Goal: Transaction & Acquisition: Purchase product/service

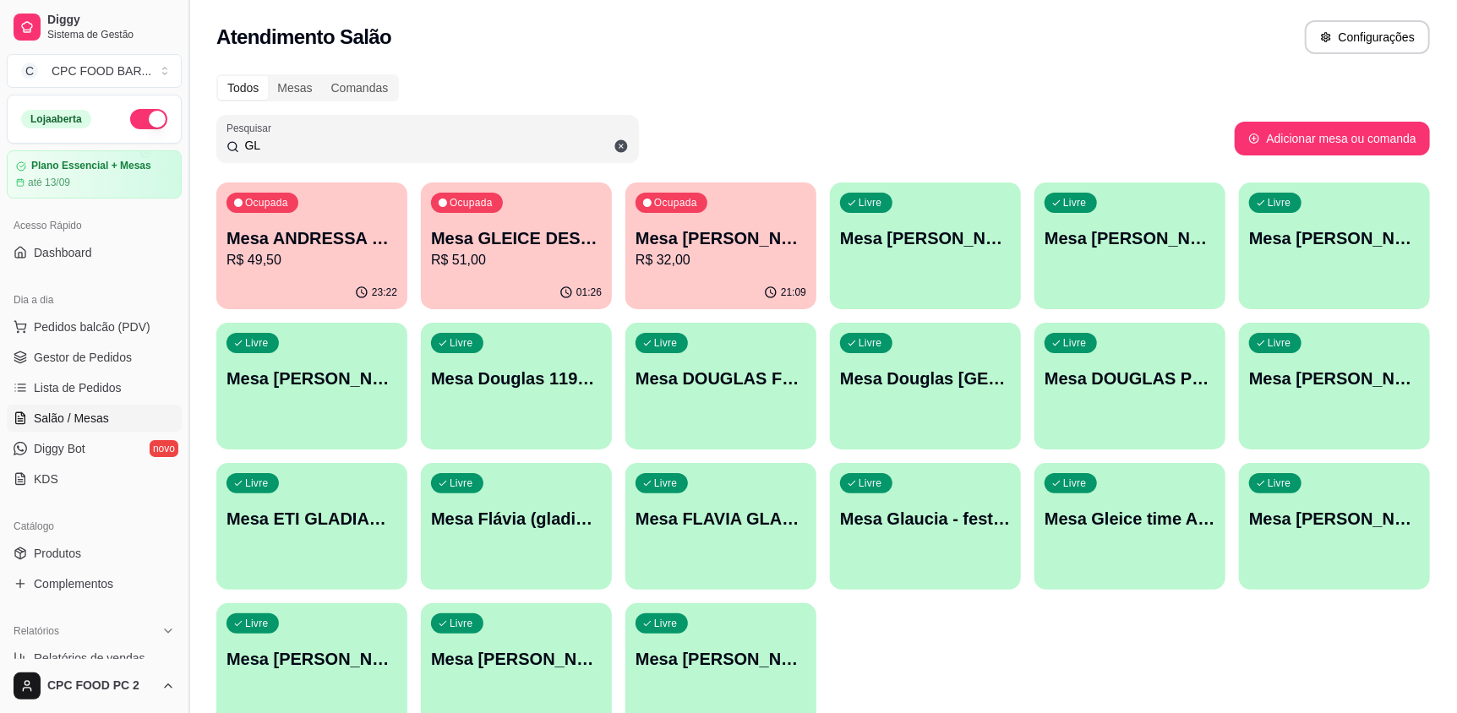
drag, startPoint x: 338, startPoint y: 150, endPoint x: 186, endPoint y: 151, distance: 152.1
click at [186, 151] on div "Diggy Sistema de Gestão C CPC FOOD BAR ... Loja aberta Plano Essencial + Mesas …" at bounding box center [728, 399] width 1457 height 798
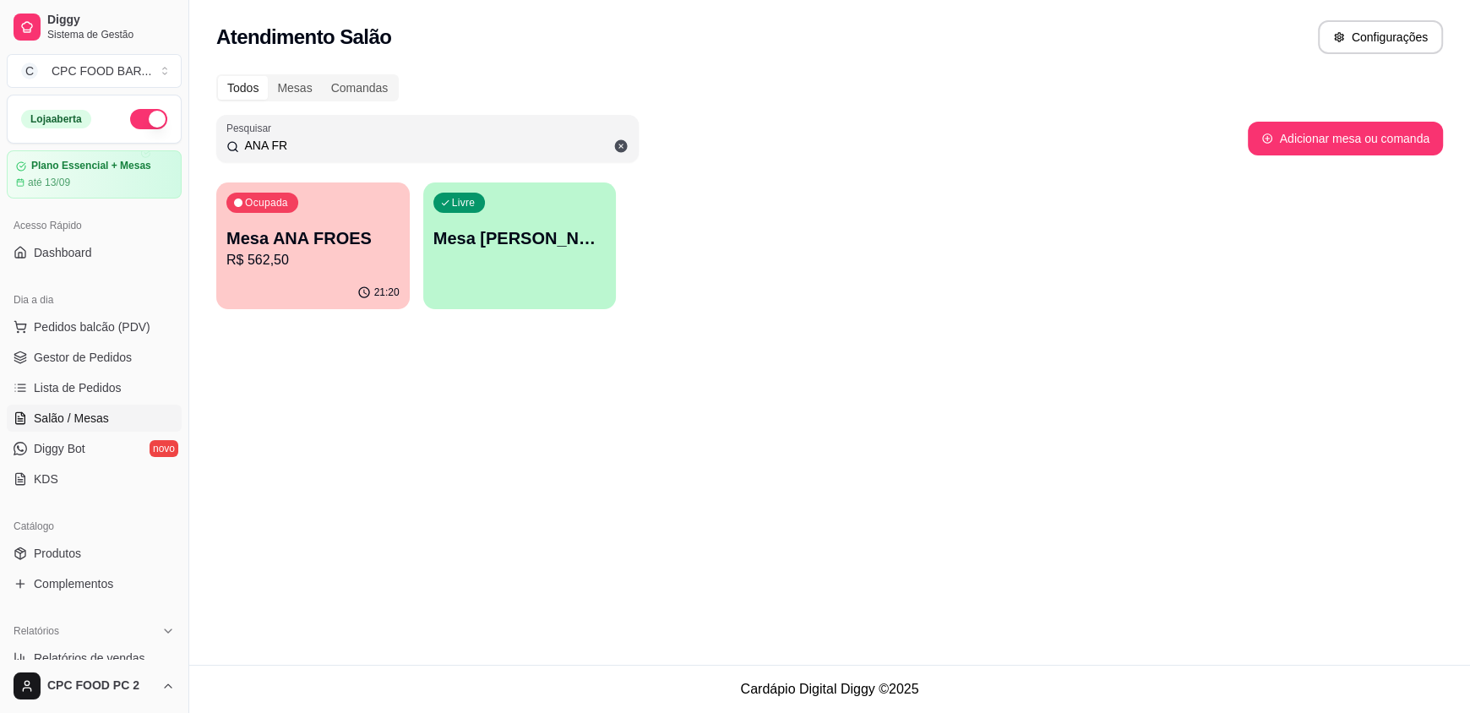
type input "ANA FR"
click at [353, 230] on p "Mesa ANA FROES" at bounding box center [313, 238] width 168 height 23
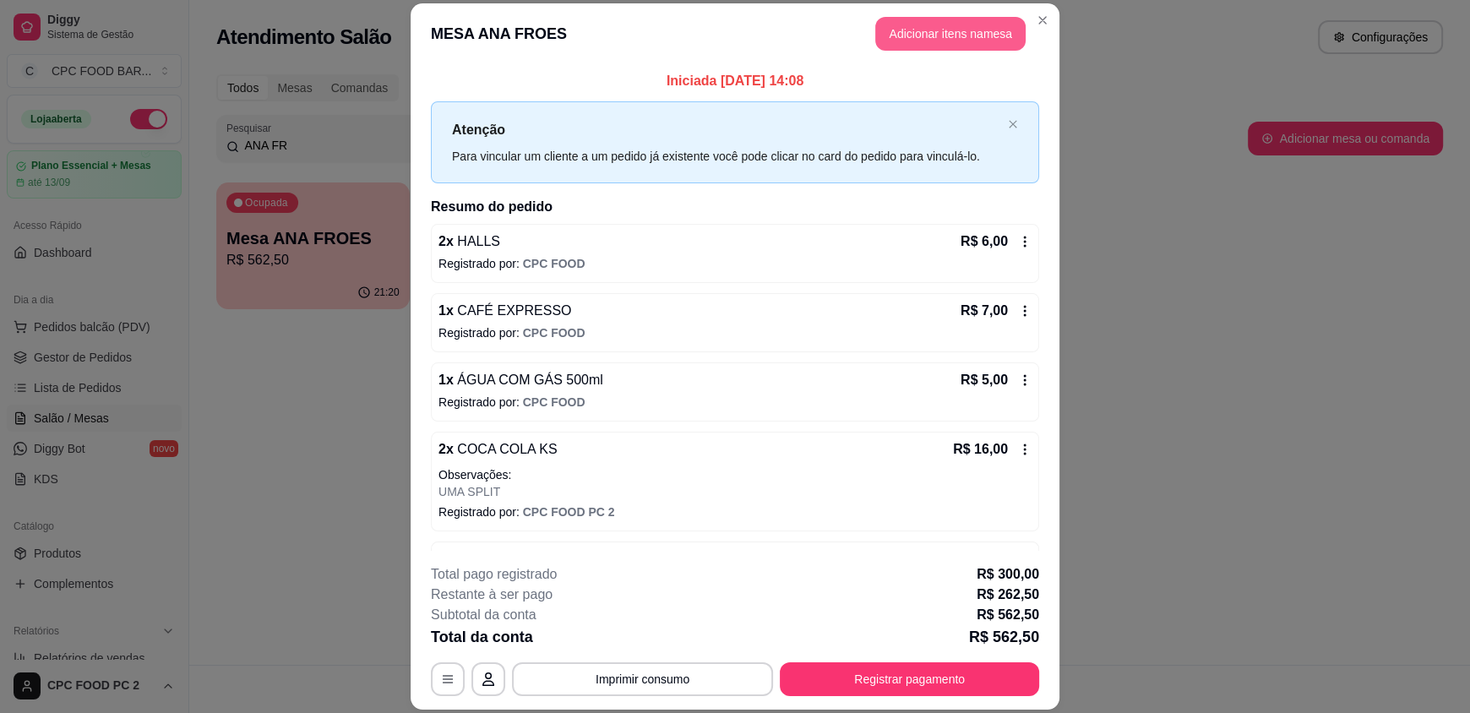
click at [892, 26] on button "Adicionar itens na mesa" at bounding box center [950, 34] width 150 height 34
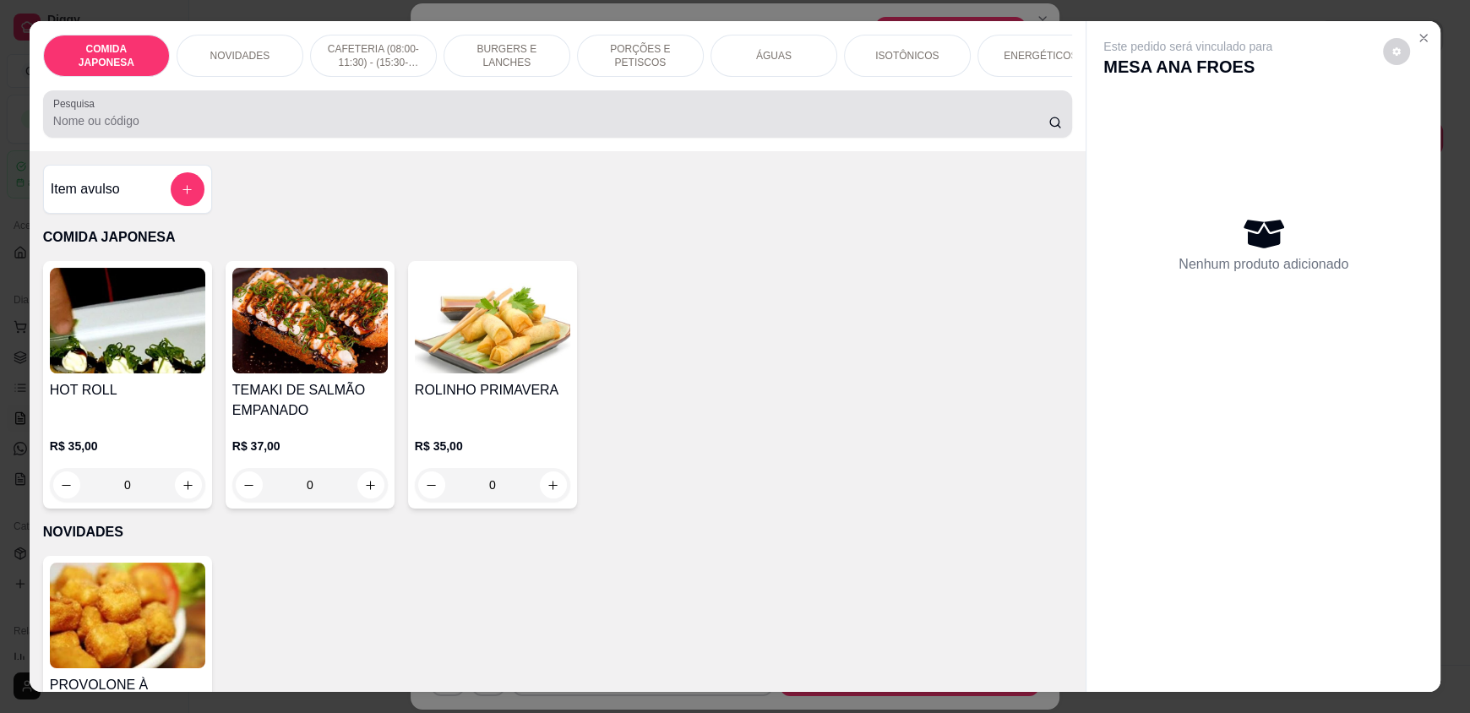
click at [622, 129] on input "Pesquisa" at bounding box center [551, 120] width 996 height 17
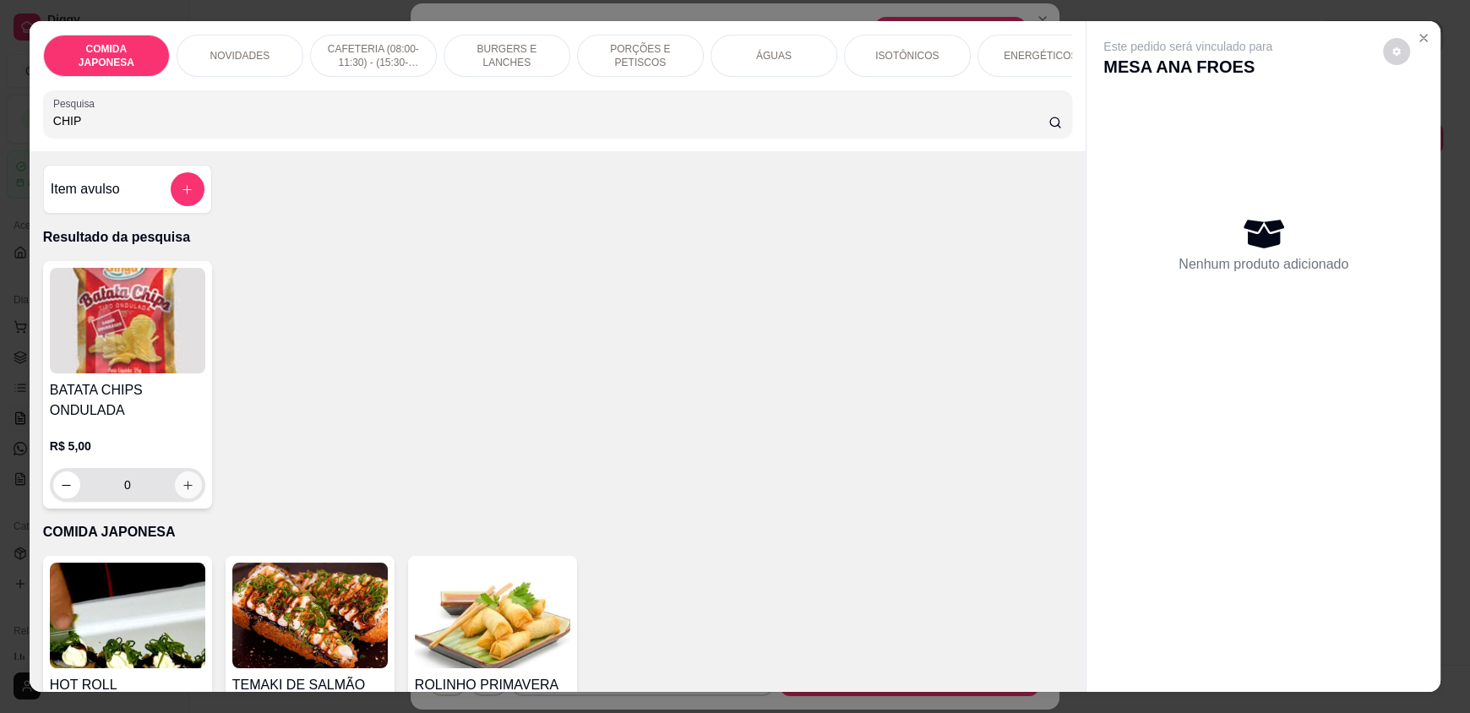
type input "CHIP"
click at [188, 494] on button "increase-product-quantity" at bounding box center [188, 484] width 27 height 27
type input "1"
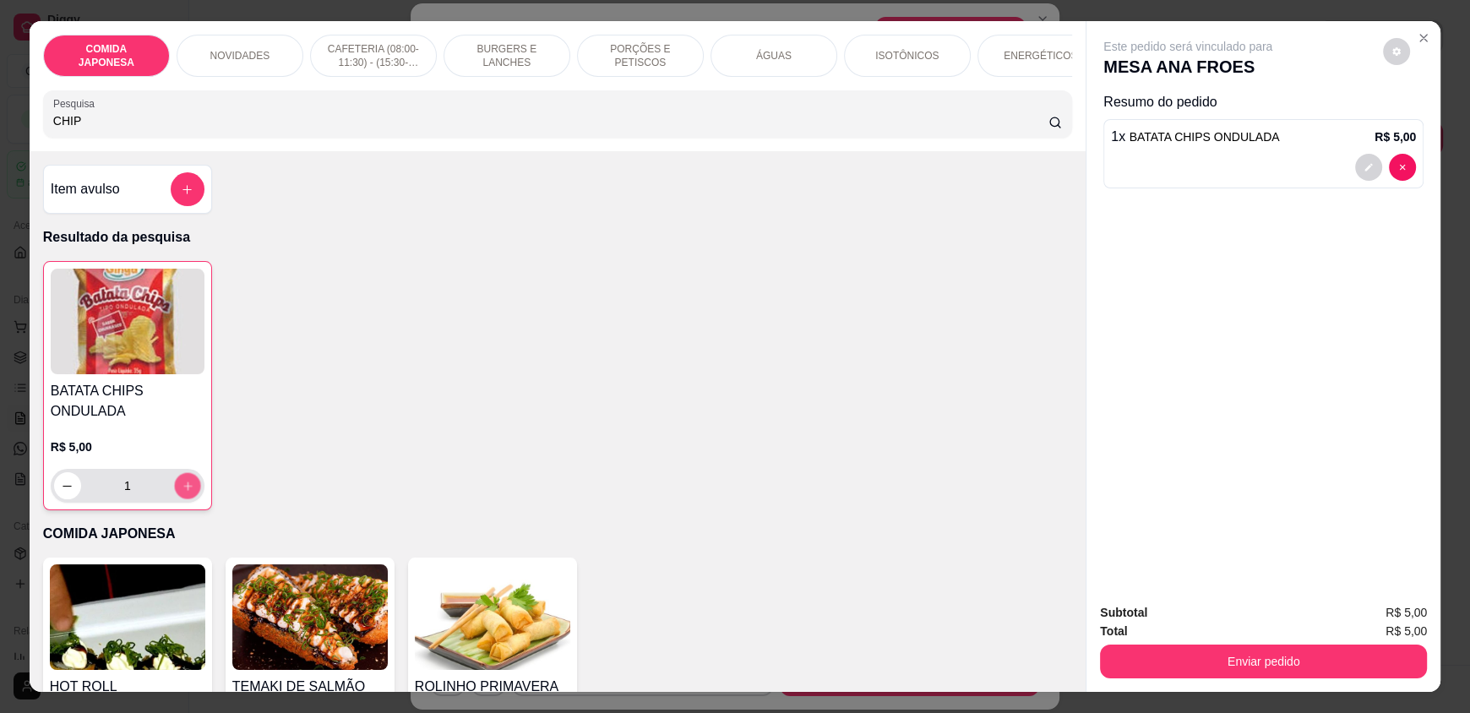
click at [188, 494] on button "increase-product-quantity" at bounding box center [187, 486] width 26 height 26
type input "2"
drag, startPoint x: 153, startPoint y: 136, endPoint x: 0, endPoint y: 169, distance: 156.4
click at [0, 169] on div "COMIDA JAPONESA NOVIDADES CAFETERIA (08:00-11:30) - (15:30-18:00) BURGERS E LAN…" at bounding box center [735, 356] width 1470 height 713
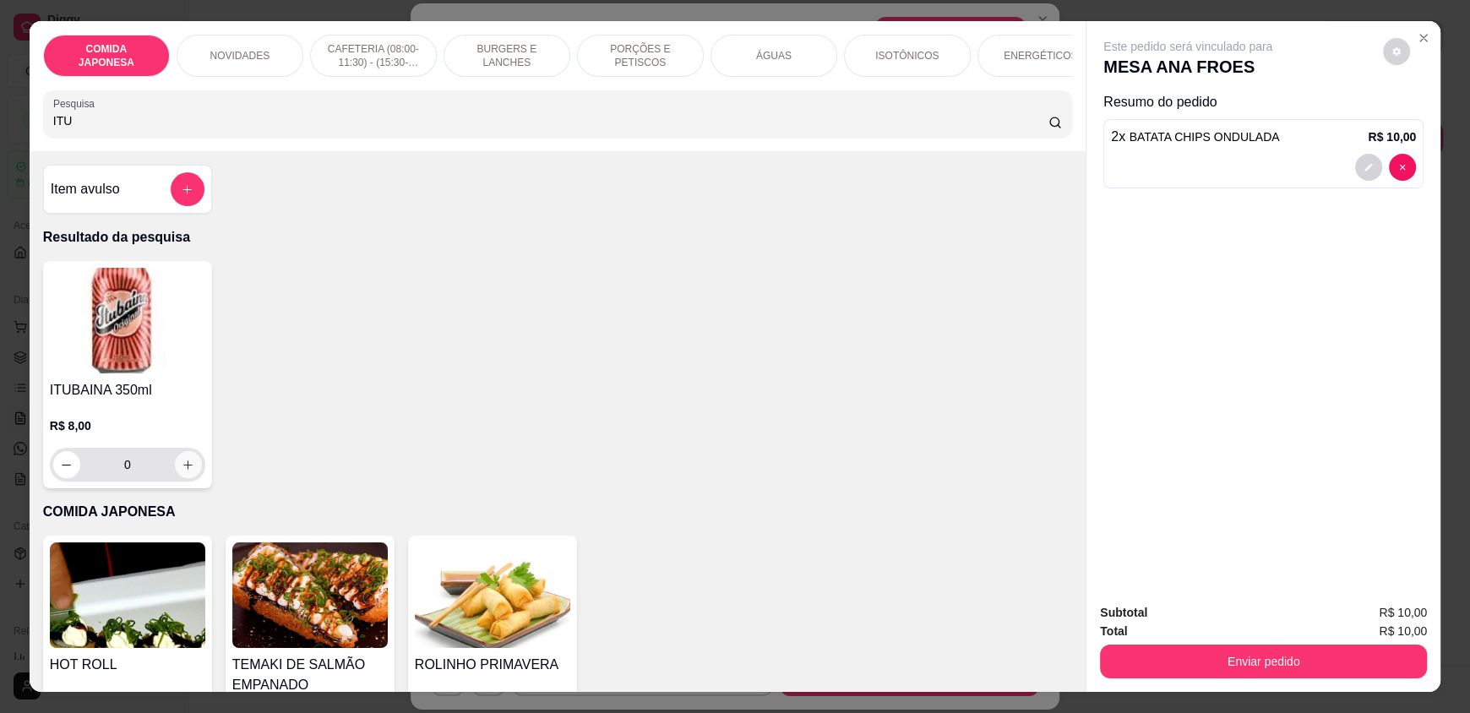
type input "ITU"
click at [182, 471] on icon "increase-product-quantity" at bounding box center [188, 465] width 13 height 13
type input "1"
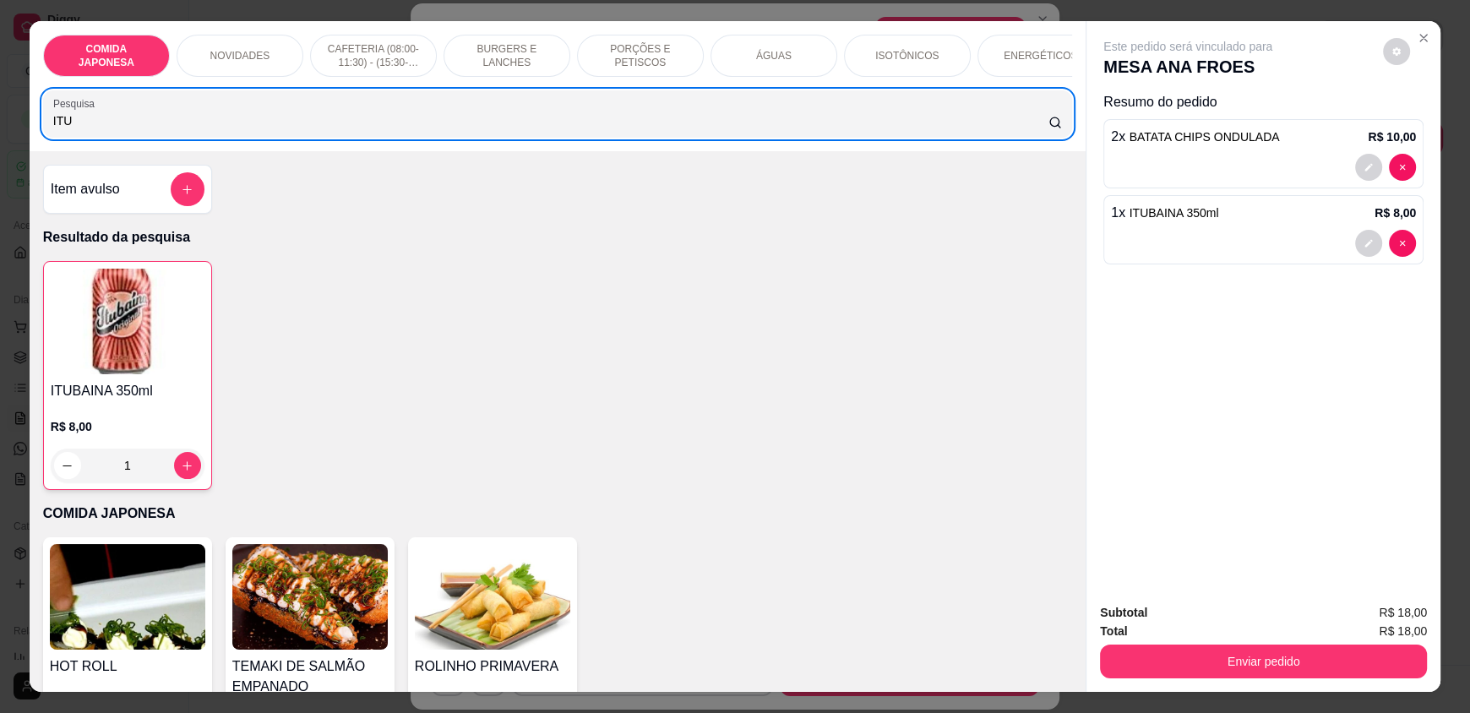
drag, startPoint x: 127, startPoint y: 150, endPoint x: 35, endPoint y: 134, distance: 92.7
click at [43, 134] on div "Pesquisa ITU" at bounding box center [557, 113] width 1029 height 47
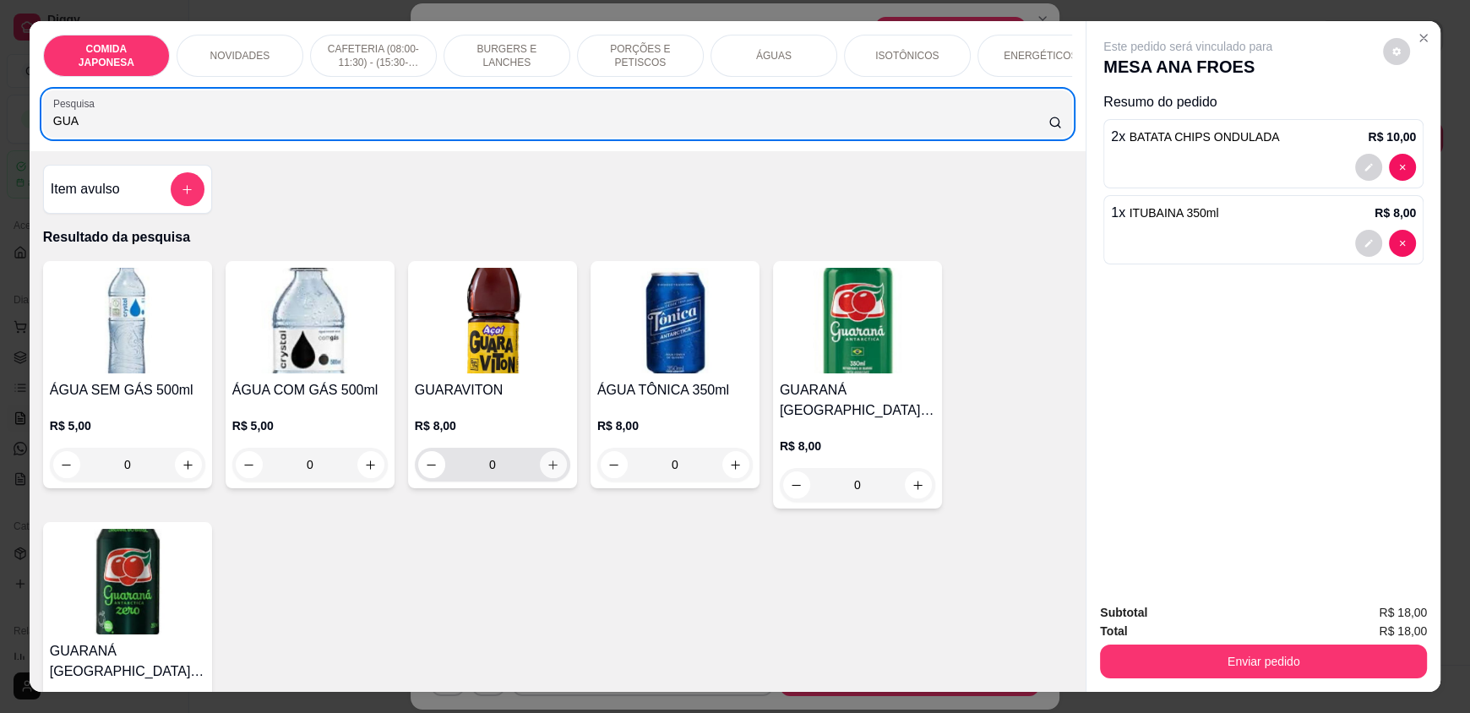
type input "GUA"
click at [548, 478] on button "increase-product-quantity" at bounding box center [553, 464] width 27 height 27
type input "1"
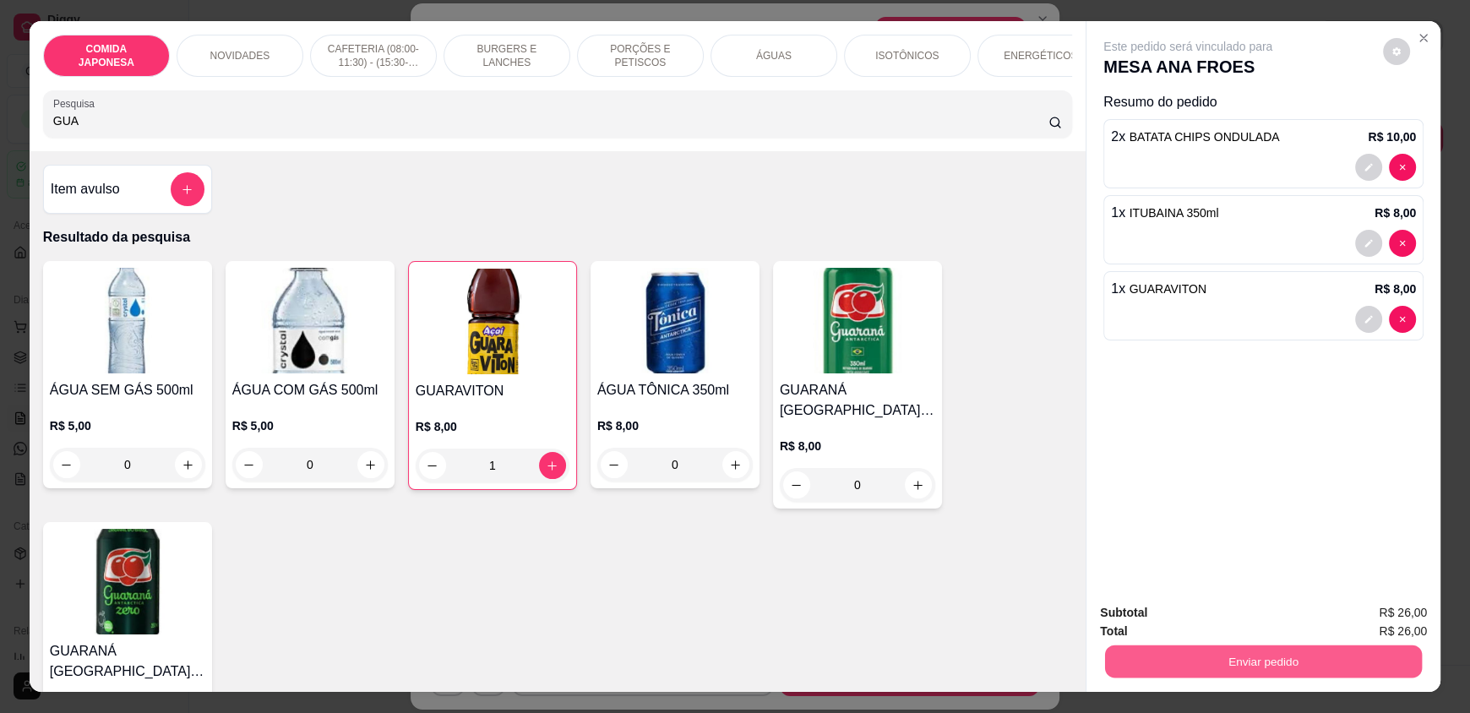
click at [1158, 645] on button "Enviar pedido" at bounding box center [1263, 661] width 317 height 33
drag, startPoint x: 1160, startPoint y: 621, endPoint x: 1184, endPoint y: 662, distance: 47.7
click at [1184, 662] on div "Subtotal R$ 26,00 Total R$ 26,00 Enviar pedido" at bounding box center [1263, 640] width 327 height 75
click at [1184, 662] on button "Enviar pedido" at bounding box center [1263, 662] width 327 height 34
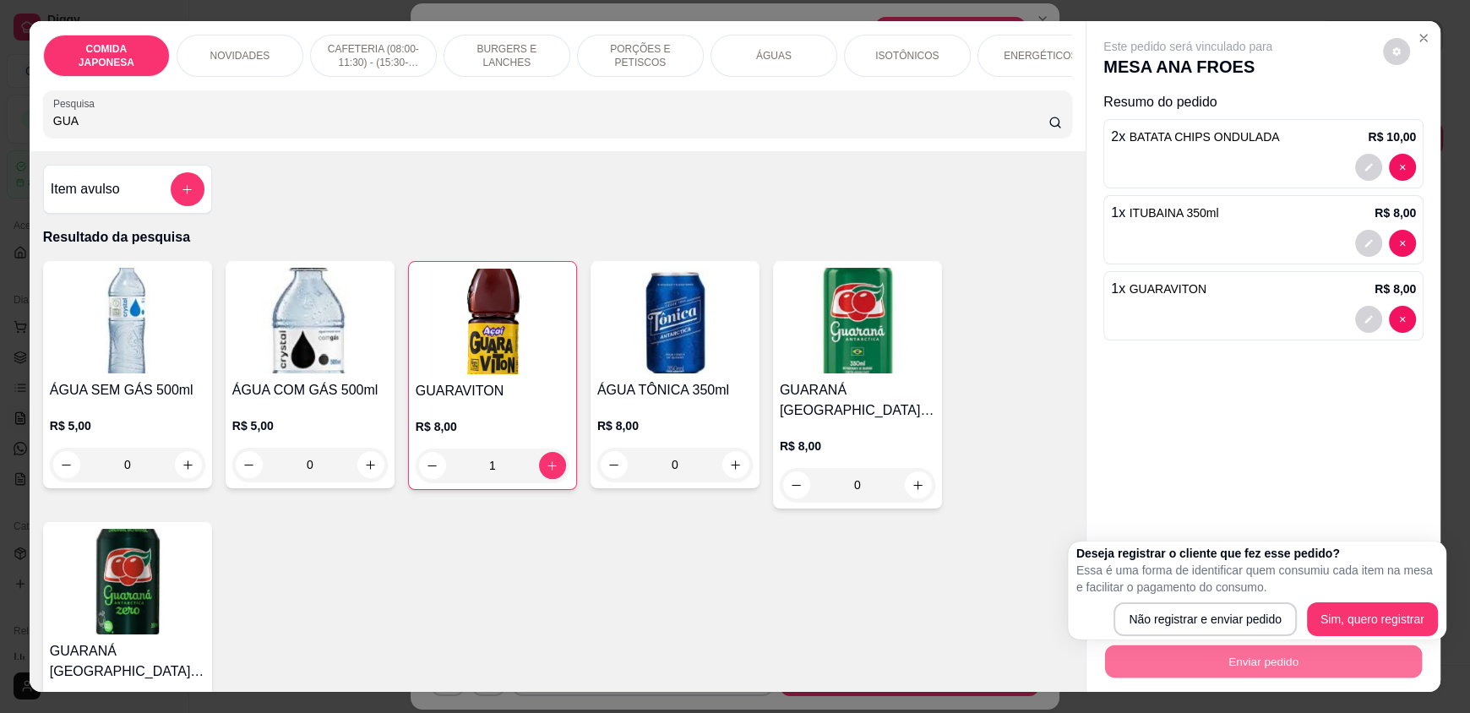
click at [1025, 406] on body "Diggy Sistema de Gestão C CPC FOOD BAR ... Loja aberta Plano Essencial + Mesas …" at bounding box center [735, 356] width 1470 height 713
click at [1188, 357] on div "Este pedido será vinculado para MESA ANA FROES Resumo do pedido 2 x BATATA CHIP…" at bounding box center [1264, 305] width 354 height 568
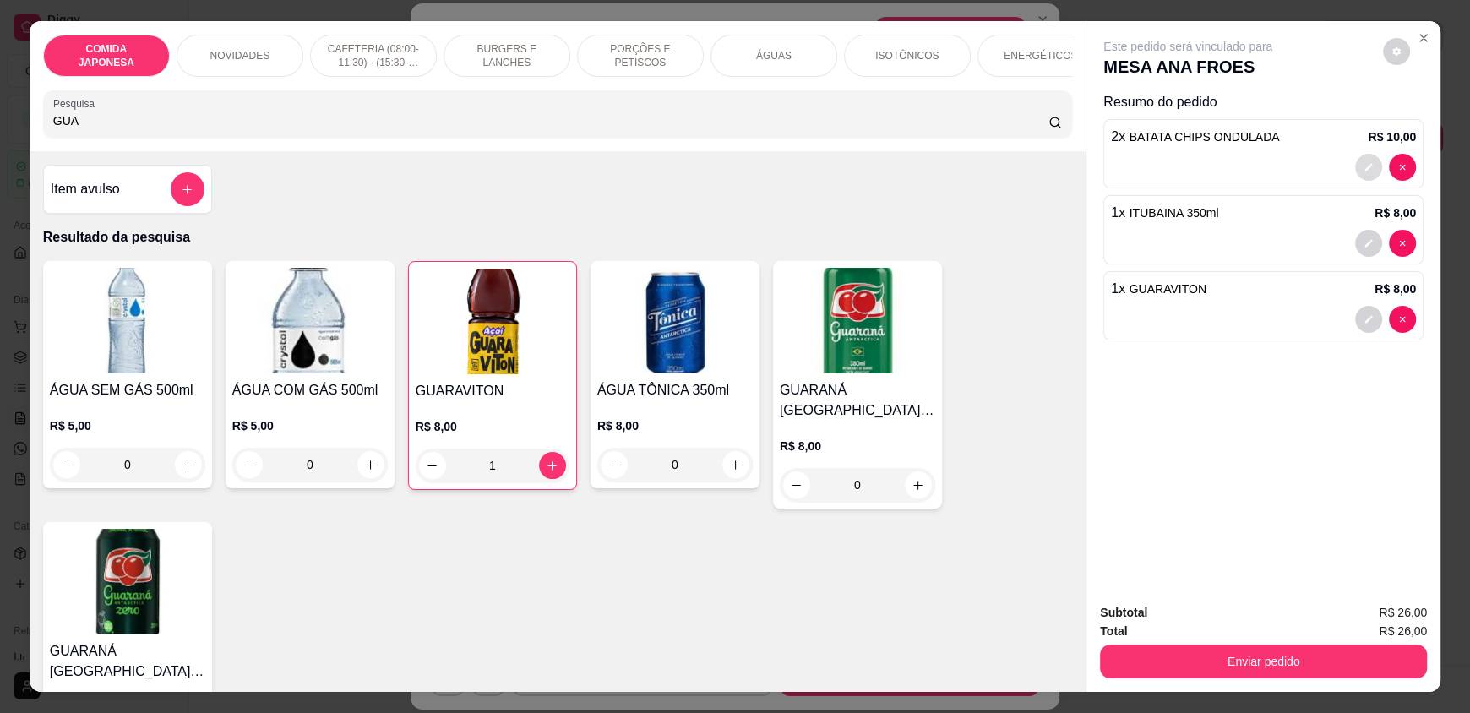
click at [1367, 165] on button "decrease-product-quantity" at bounding box center [1368, 167] width 27 height 27
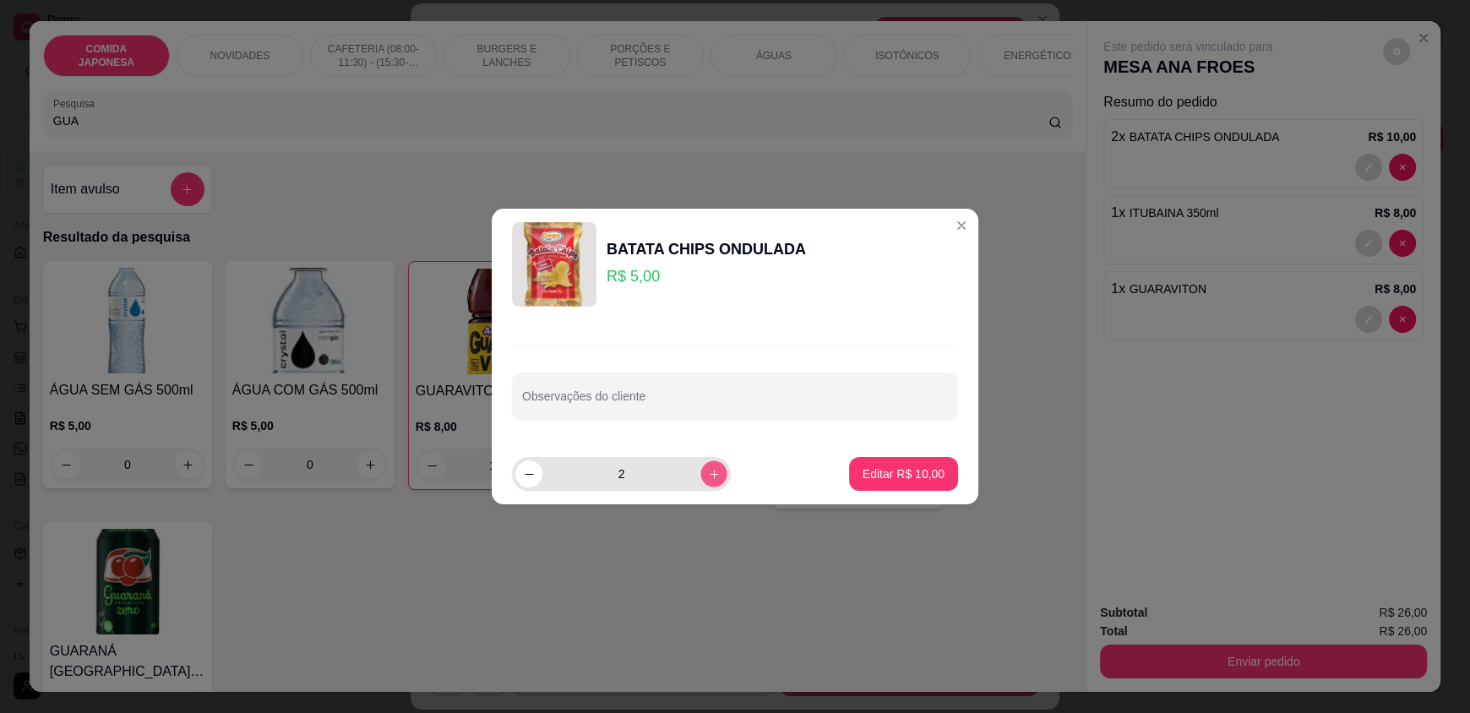
click at [708, 471] on icon "increase-product-quantity" at bounding box center [714, 474] width 13 height 13
type input "3"
click at [871, 475] on p "Editar R$ 15,00" at bounding box center [903, 474] width 79 height 16
type input "3"
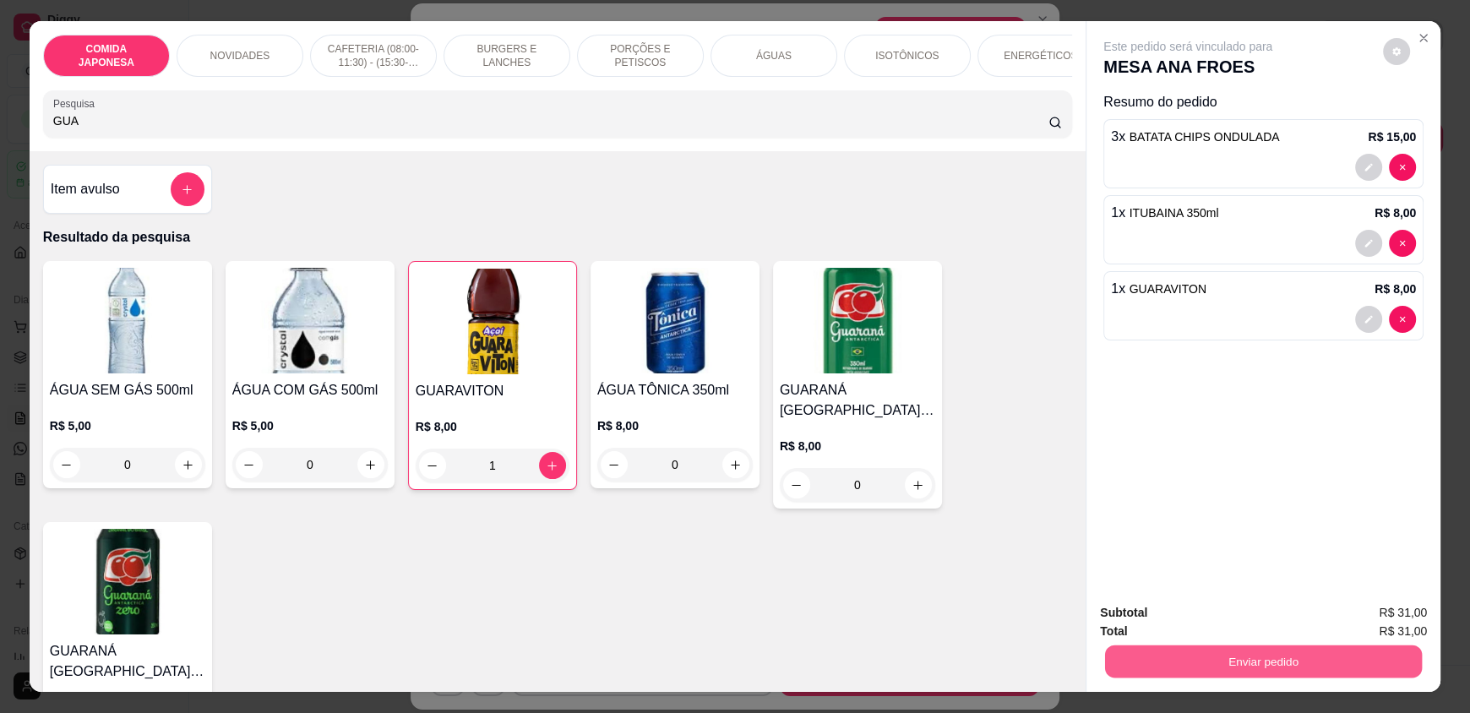
click at [1186, 668] on button "Enviar pedido" at bounding box center [1263, 661] width 317 height 33
click at [1187, 627] on button "Não registrar e enviar pedido" at bounding box center [1207, 619] width 171 height 31
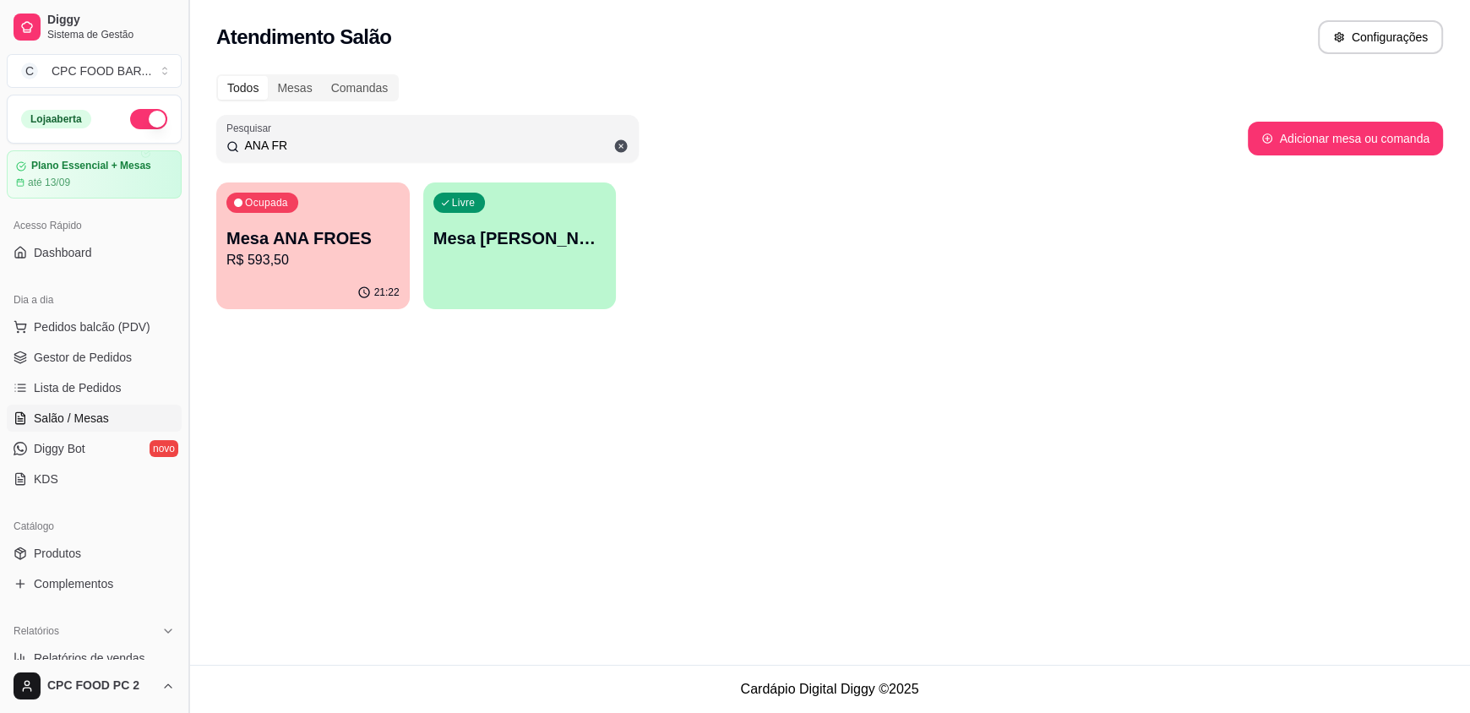
drag, startPoint x: 406, startPoint y: 150, endPoint x: 190, endPoint y: 111, distance: 219.9
click at [190, 111] on div "Diggy Sistema de Gestão C CPC FOOD BAR ... Loja aberta Plano Essencial + Mesas …" at bounding box center [735, 356] width 1470 height 713
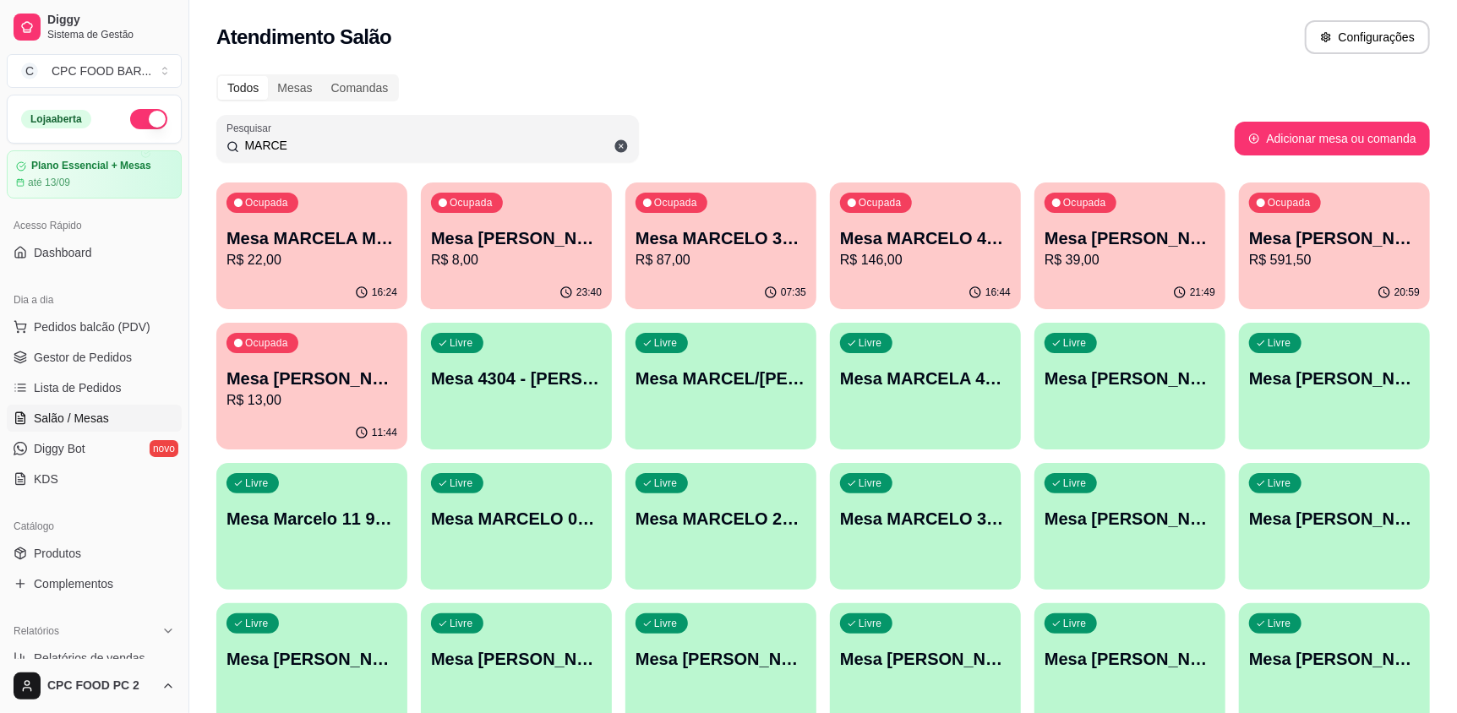
type input "MARCE"
click at [1382, 244] on p "Mesa [PERSON_NAME] E CRIS" at bounding box center [1334, 238] width 166 height 23
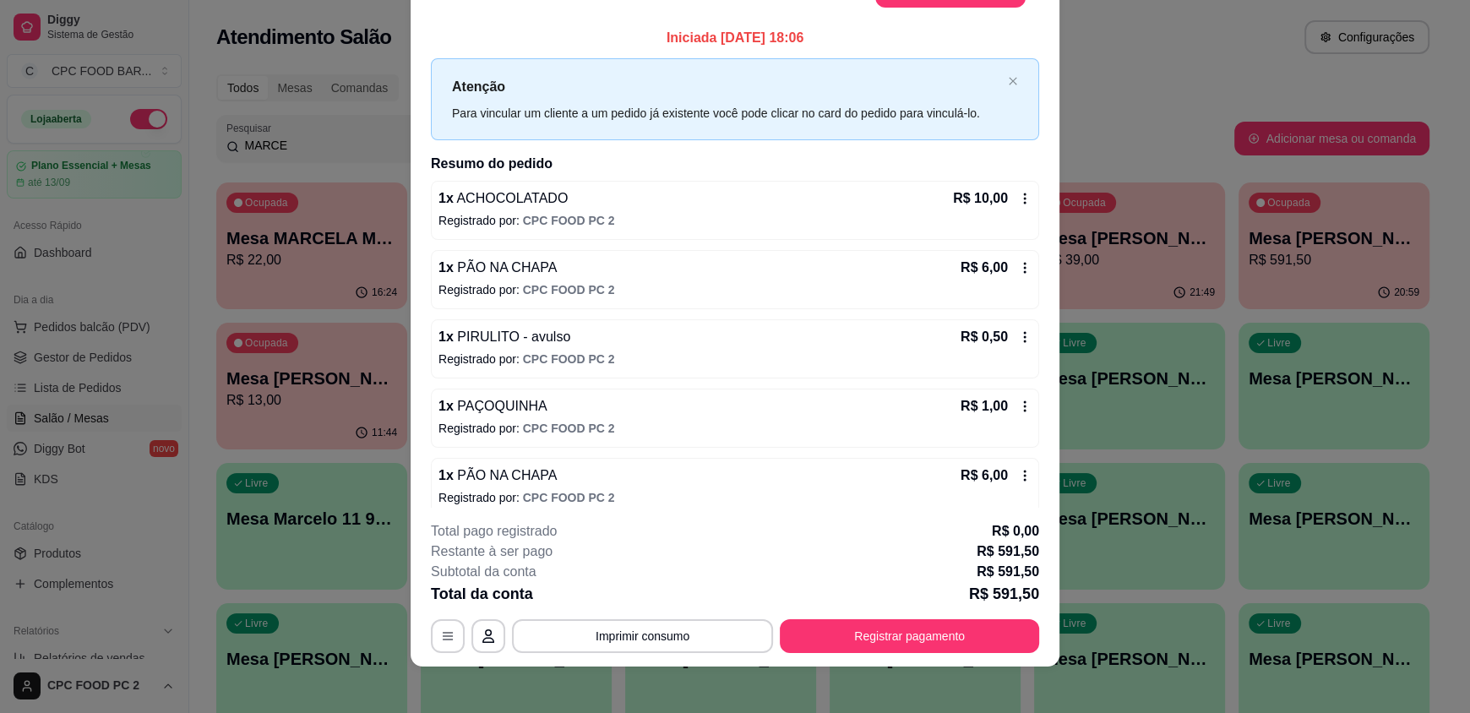
scroll to position [50, 0]
